Goal: Task Accomplishment & Management: Manage account settings

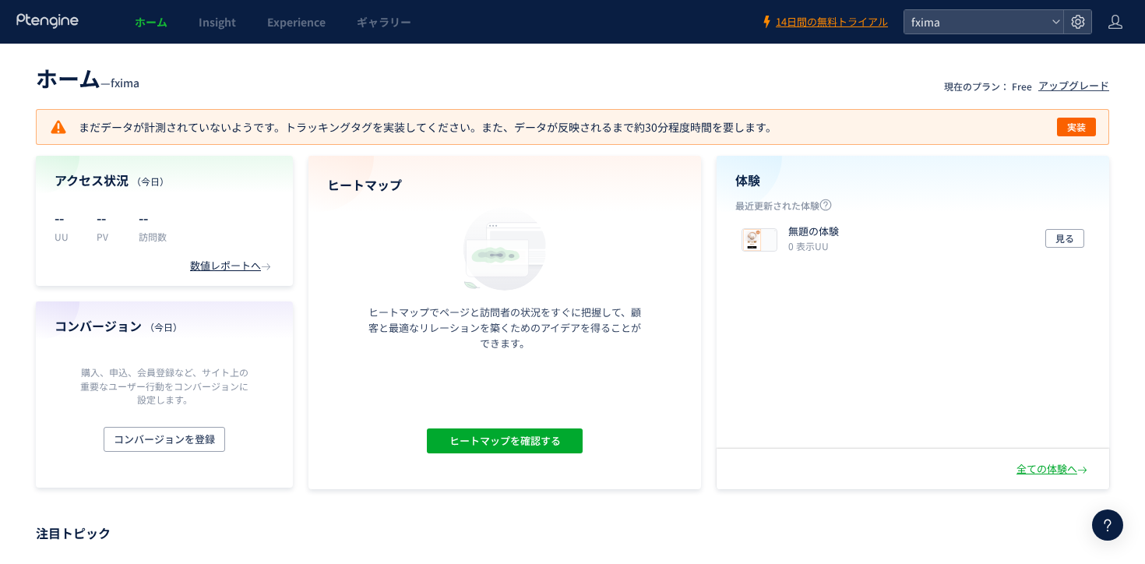
click at [596, 323] on p "ヒートマップでページと訪問者の状況をすぐに把握して、顧客と最適なリレーションを築くためのアイデアを得ることができます。" at bounding box center [505, 328] width 281 height 47
click at [1082, 19] on icon at bounding box center [1079, 22] width 16 height 16
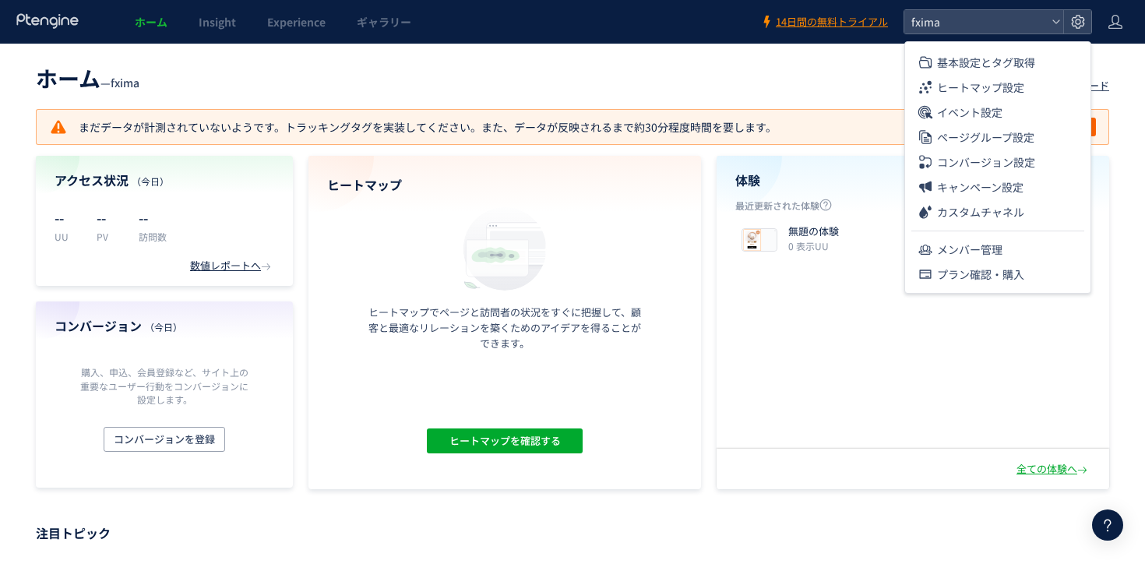
click at [1001, 42] on div "基本設定とタグ取得 ヒートマップ設定 イベント設定 ページグループ設定 コンバージョン設定 キャンペーン設定 カスタムチャネル メンバー管理 プラン確認・購入" at bounding box center [998, 167] width 187 height 252
click at [1001, 69] on span "基本設定とタグ取得" at bounding box center [986, 62] width 98 height 25
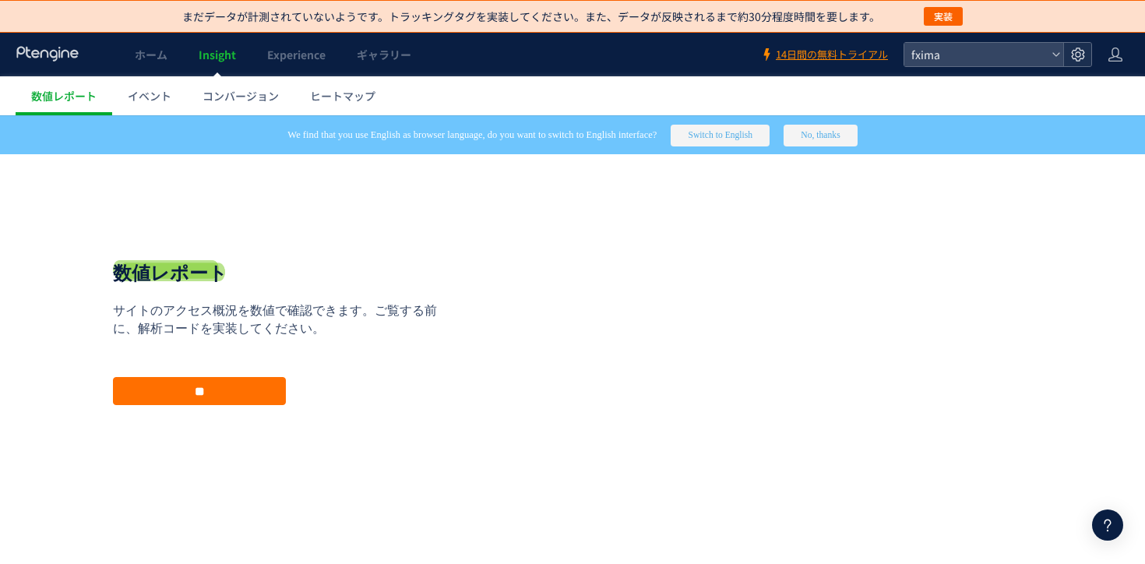
click at [1081, 55] on icon at bounding box center [1079, 55] width 16 height 16
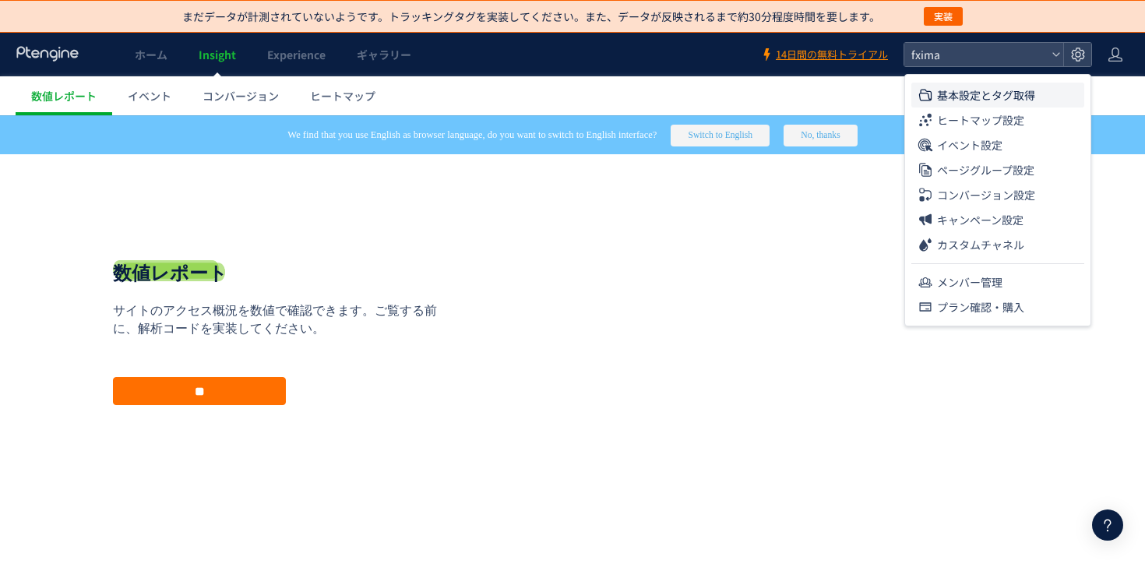
click at [1019, 98] on span "基本設定とタグ取得" at bounding box center [986, 95] width 98 height 25
